Goal: Navigation & Orientation: Find specific page/section

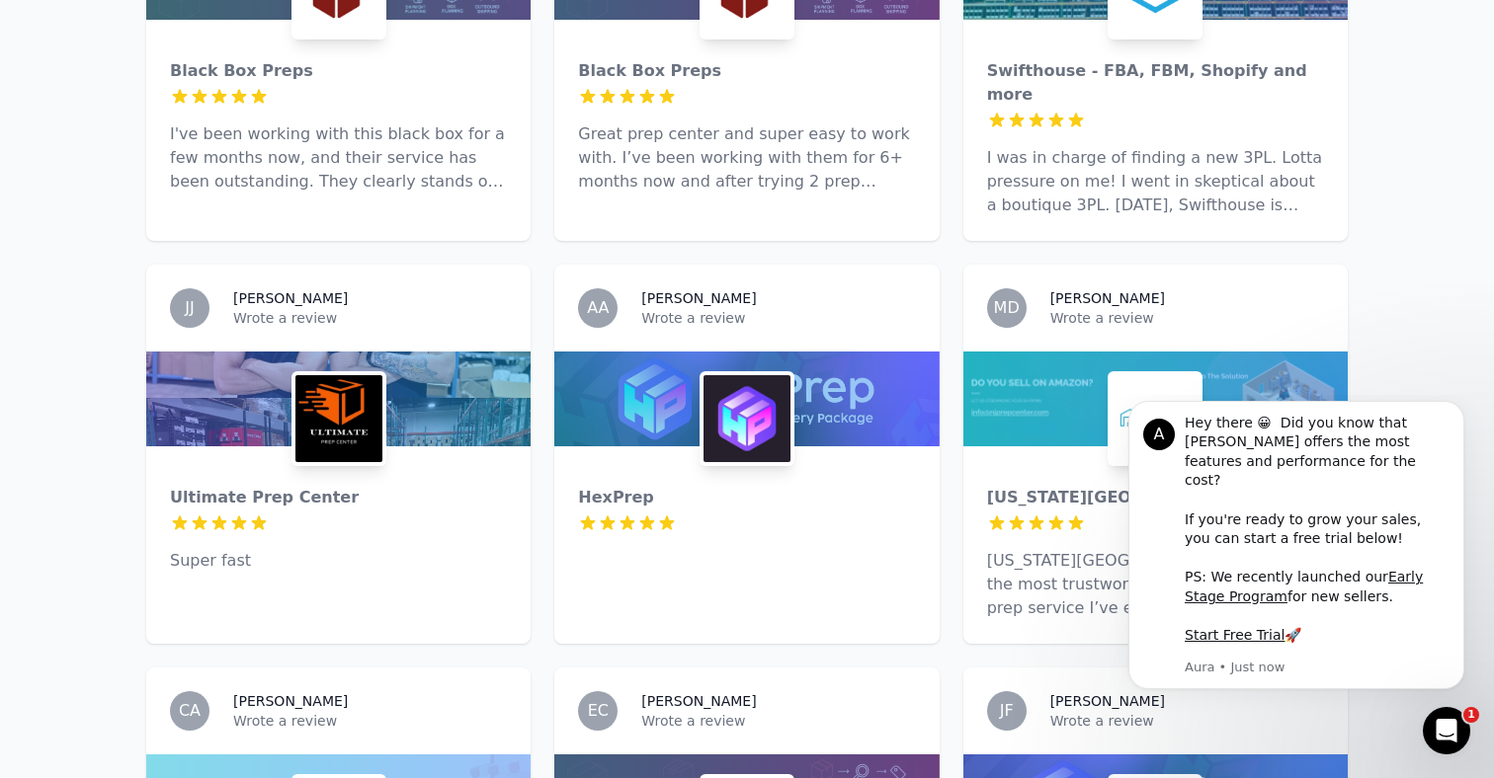
scroll to position [253, 0]
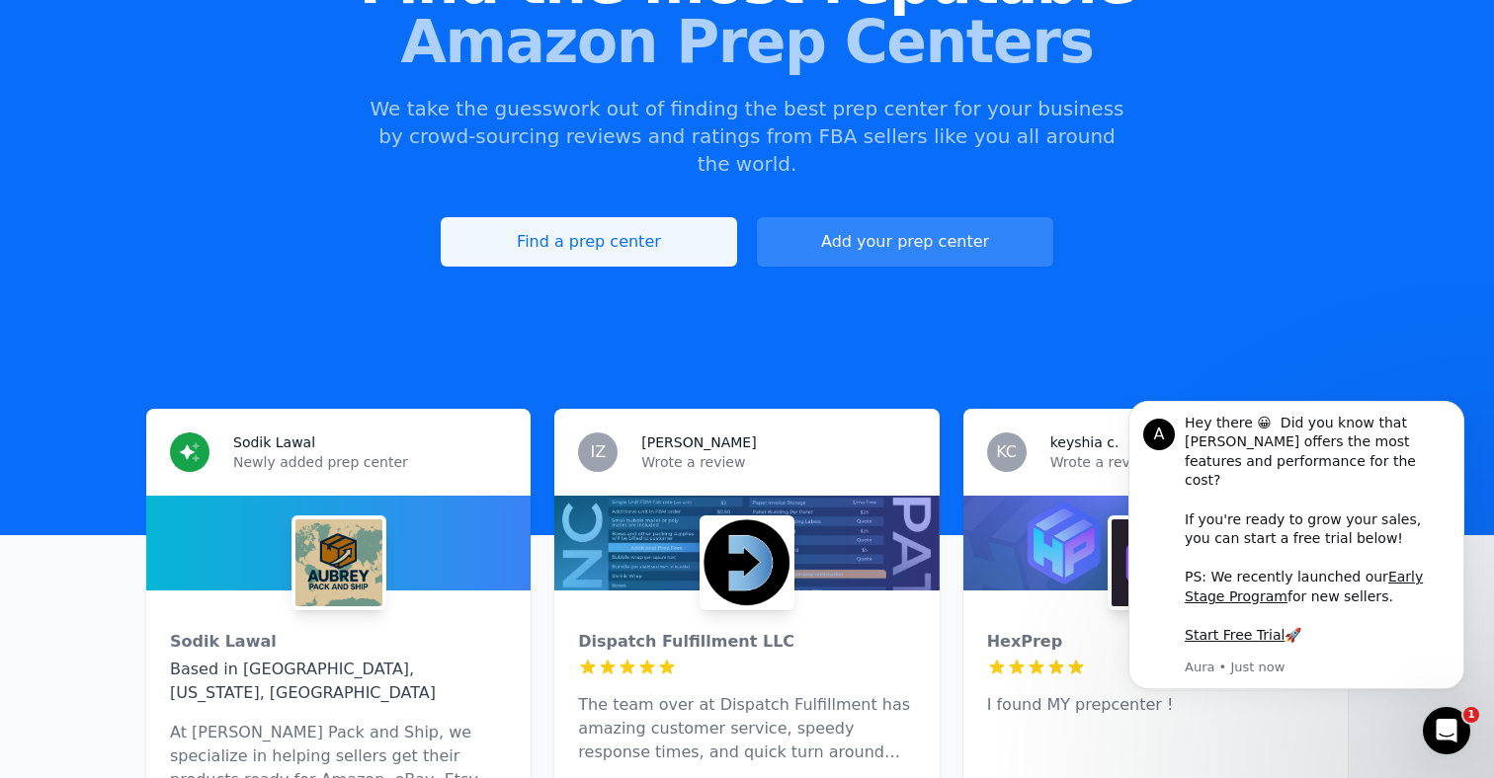
click at [653, 217] on link "Find a prep center" at bounding box center [589, 241] width 296 height 49
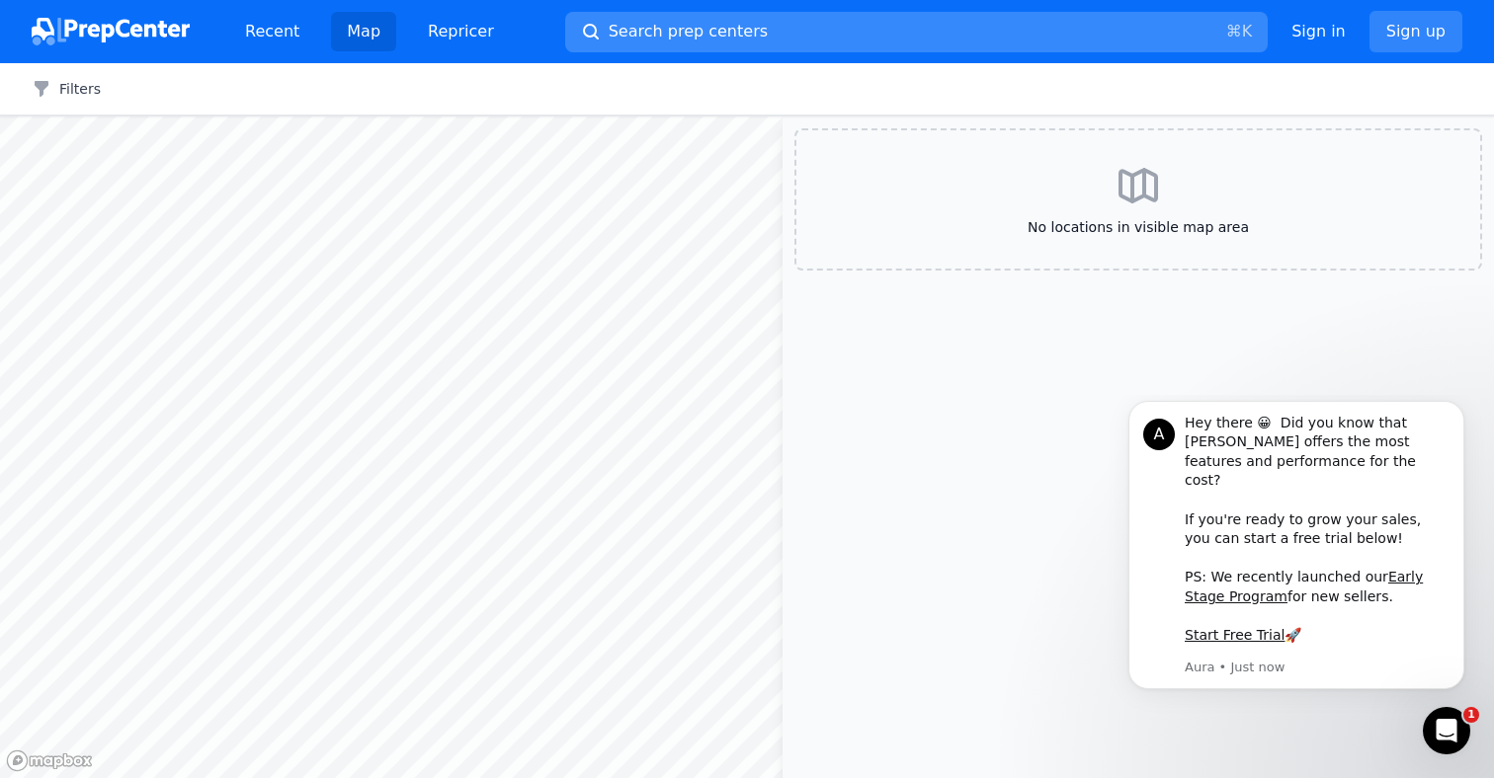
click at [849, 34] on button "Search prep centers ⌘ K" at bounding box center [916, 32] width 702 height 40
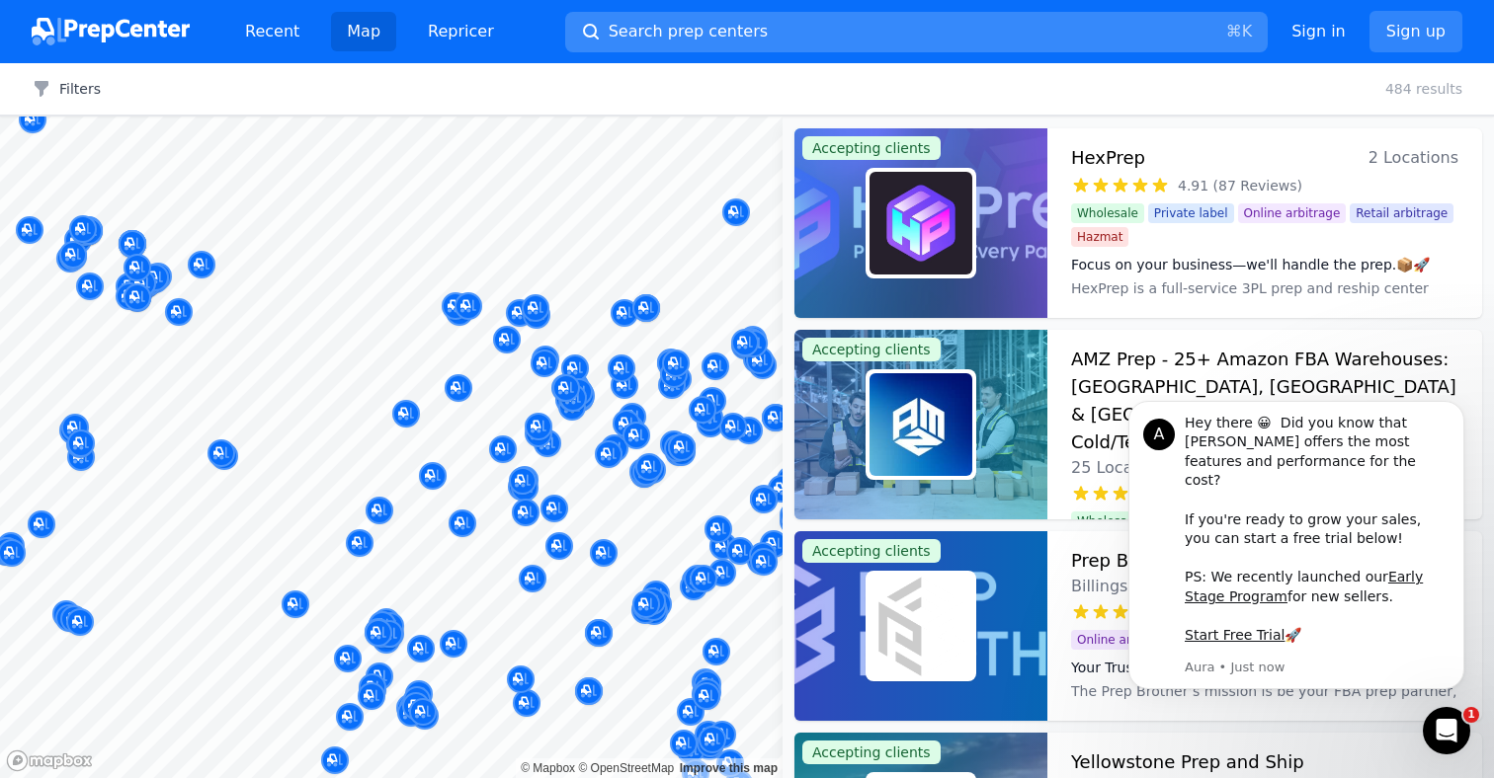
click at [736, 26] on span "Search prep centers" at bounding box center [687, 32] width 159 height 24
click at [1459, 410] on icon "Dismiss notification" at bounding box center [1457, 406] width 7 height 7
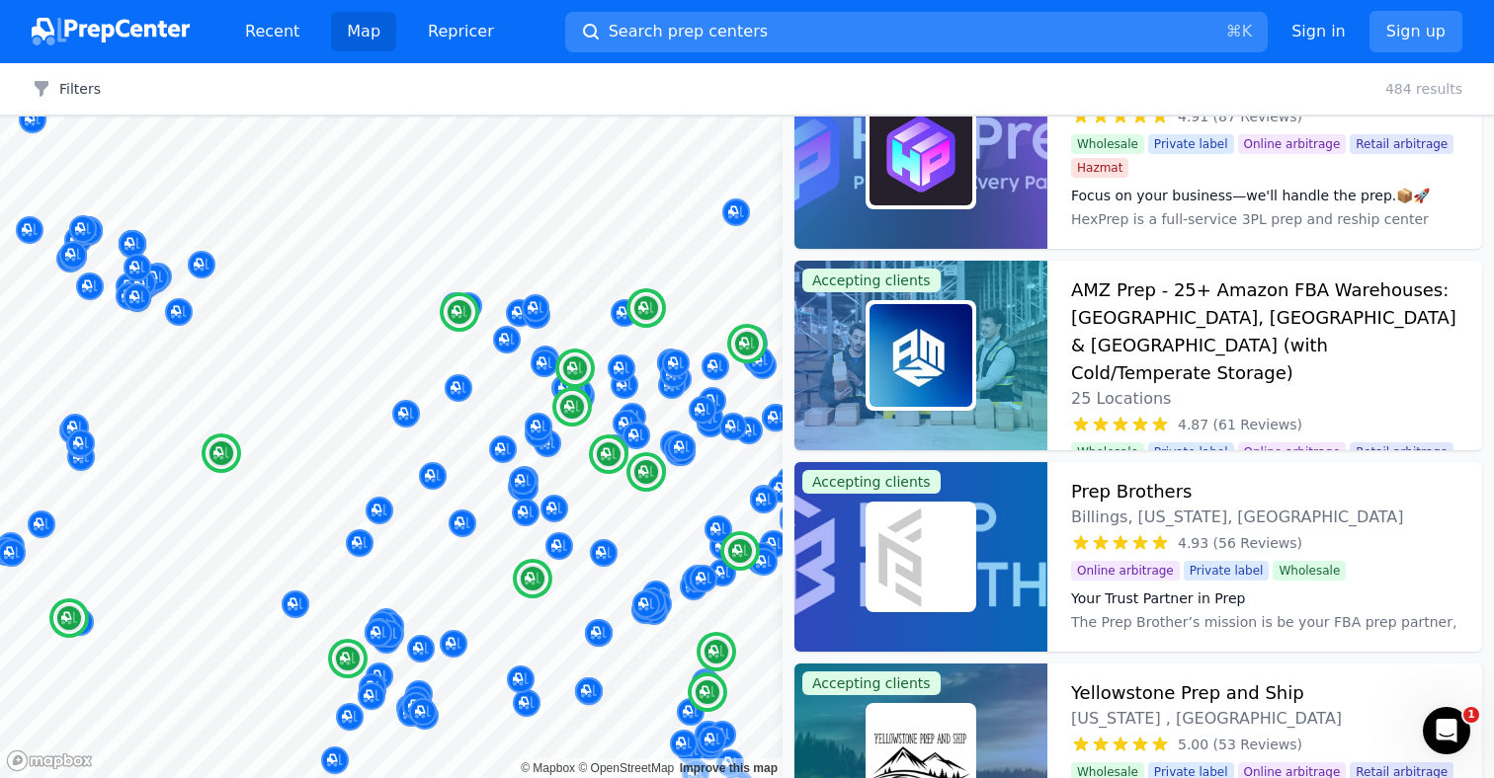
scroll to position [63, 0]
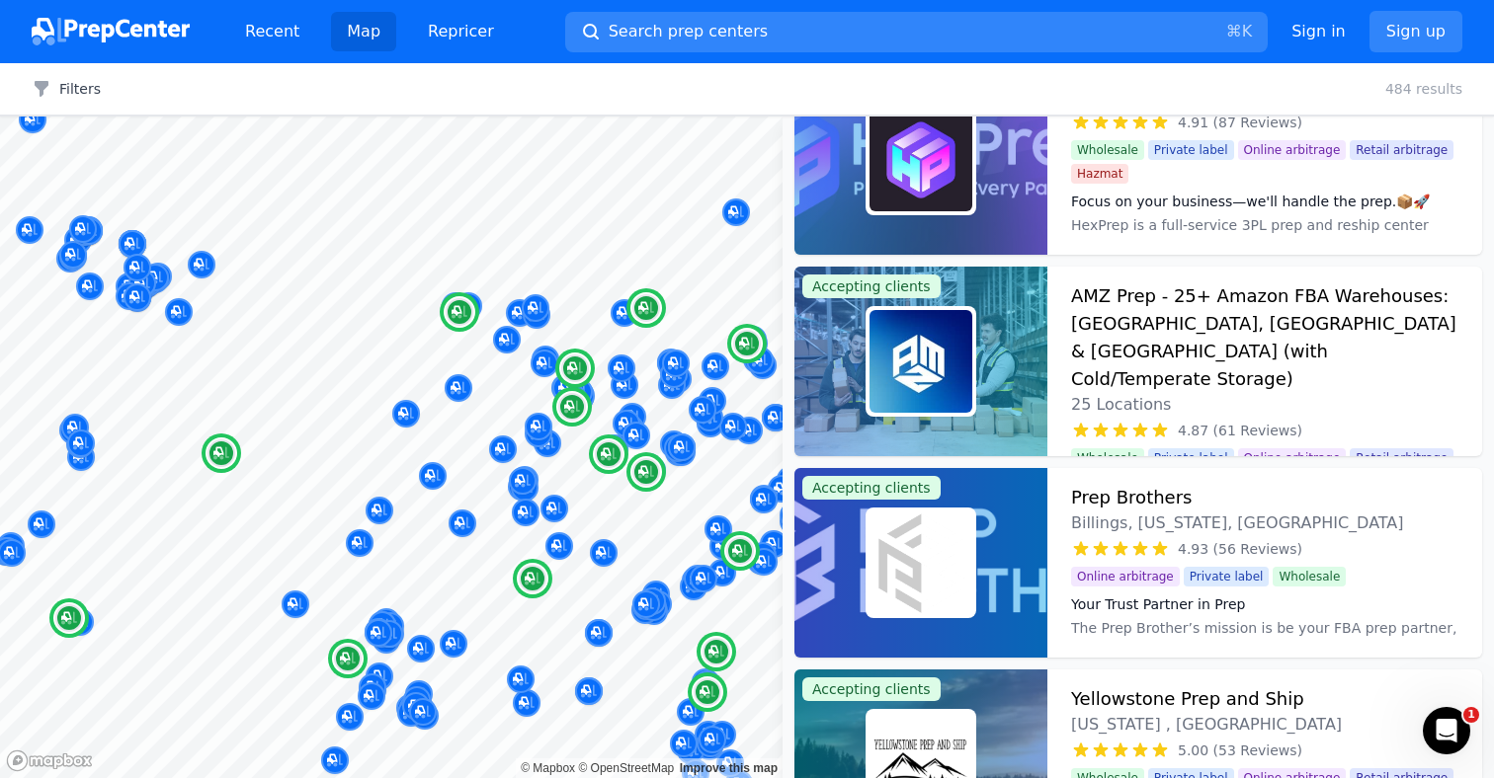
click at [1402, 337] on h3 "AMZ Prep - 25+ Amazon FBA Warehouses: [GEOGRAPHIC_DATA], [GEOGRAPHIC_DATA] & [G…" at bounding box center [1264, 338] width 387 height 111
